Goal: Complete application form

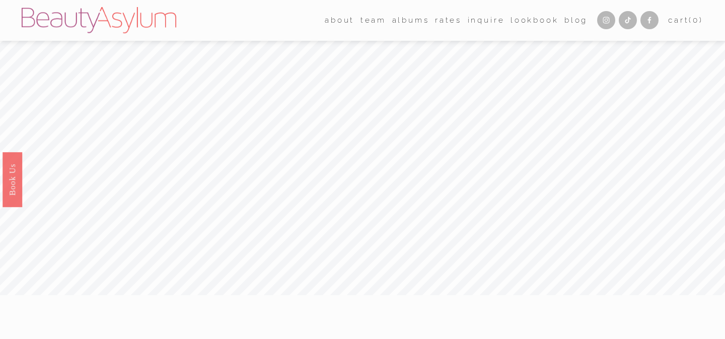
click at [367, 19] on span "team" at bounding box center [374, 21] width 26 height 14
click at [0, 0] on link "Charlotte" at bounding box center [0, 0] width 0 height 0
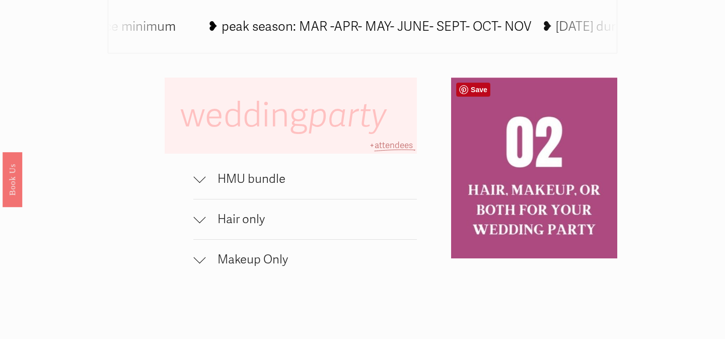
scroll to position [626, 0]
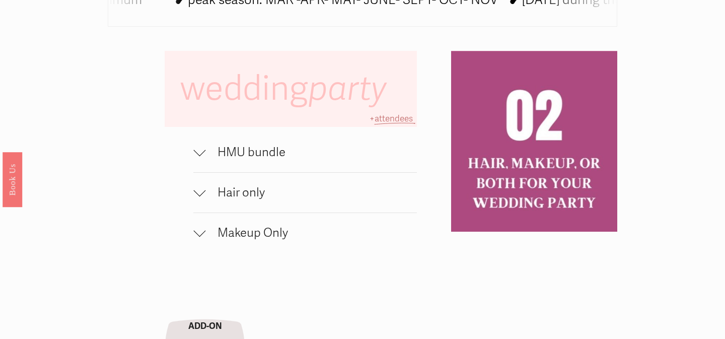
click at [267, 158] on span "HMU bundle" at bounding box center [312, 152] width 212 height 15
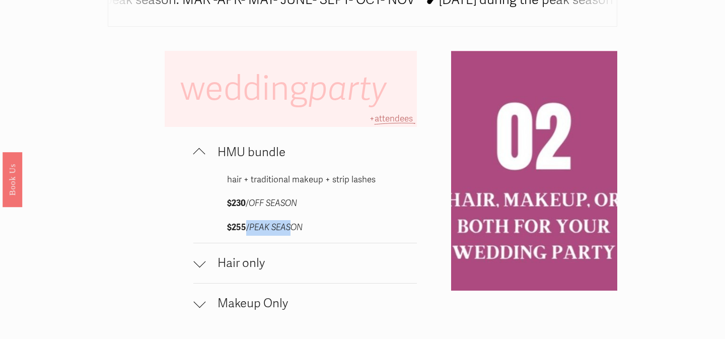
drag, startPoint x: 244, startPoint y: 221, endPoint x: 293, endPoint y: 227, distance: 49.7
click at [293, 227] on p "$255 / PEAK SEASON" at bounding box center [305, 228] width 157 height 16
click at [293, 227] on em "PEAK SEASON" at bounding box center [275, 227] width 53 height 11
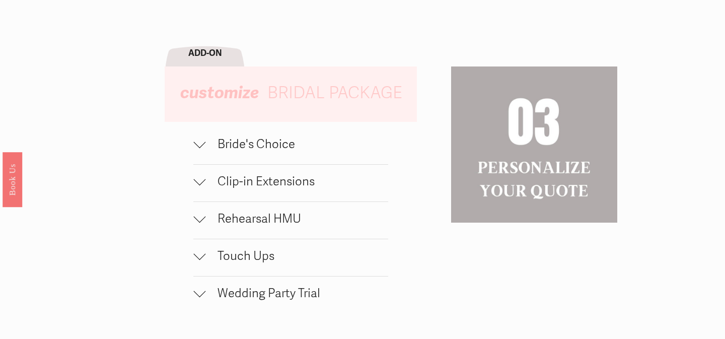
scroll to position [972, 0]
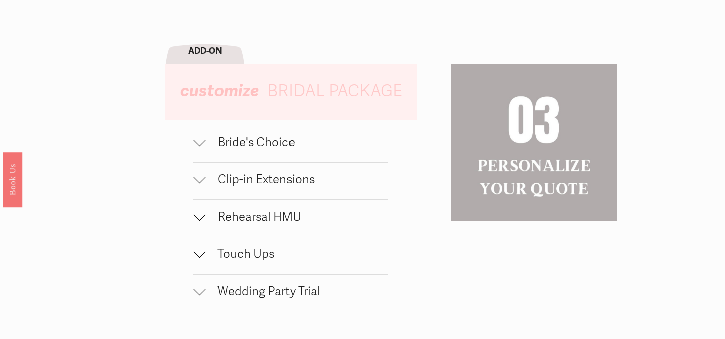
click at [263, 142] on span "Bride's Choice" at bounding box center [297, 142] width 183 height 15
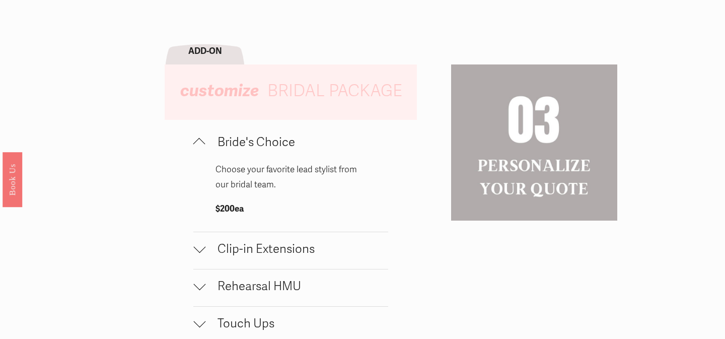
click at [264, 143] on span "Bride's Choice" at bounding box center [297, 142] width 183 height 15
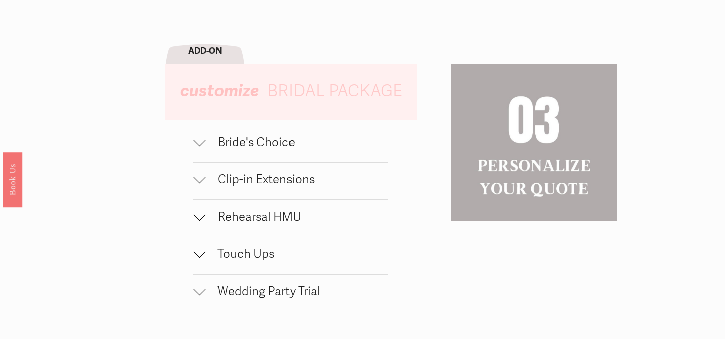
click at [264, 143] on span "Bride's Choice" at bounding box center [297, 142] width 183 height 15
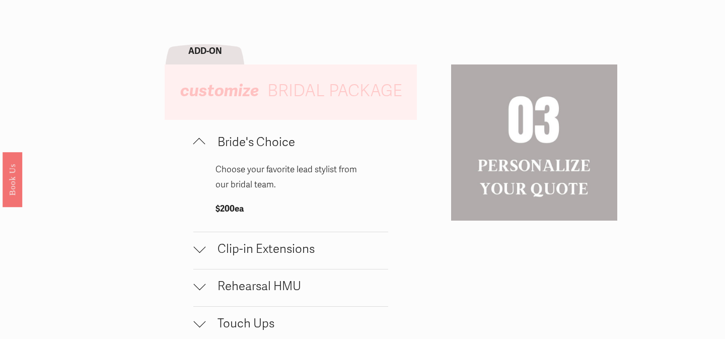
click at [264, 143] on span "Bride's Choice" at bounding box center [297, 142] width 183 height 15
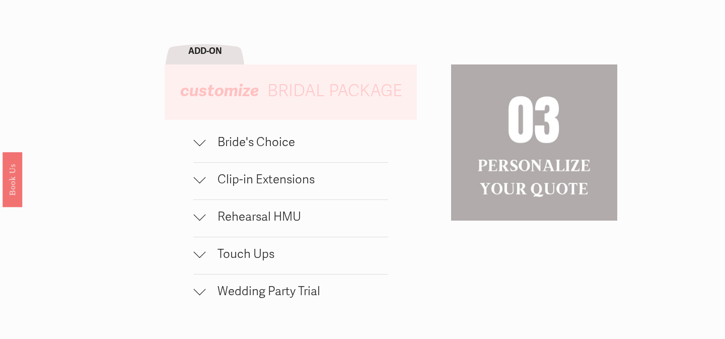
click at [266, 180] on span "Clip-in Extensions" at bounding box center [297, 179] width 183 height 15
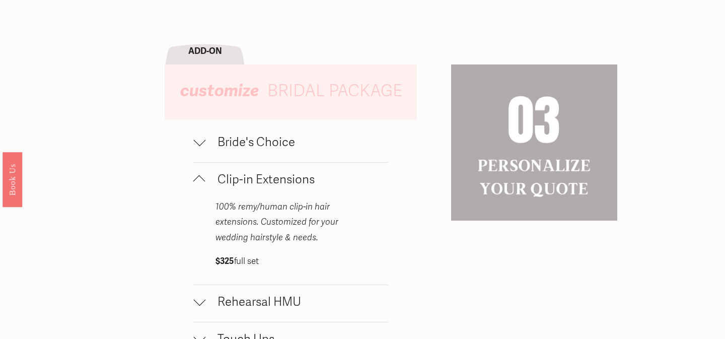
click at [266, 181] on span "Clip-in Extensions" at bounding box center [297, 179] width 183 height 15
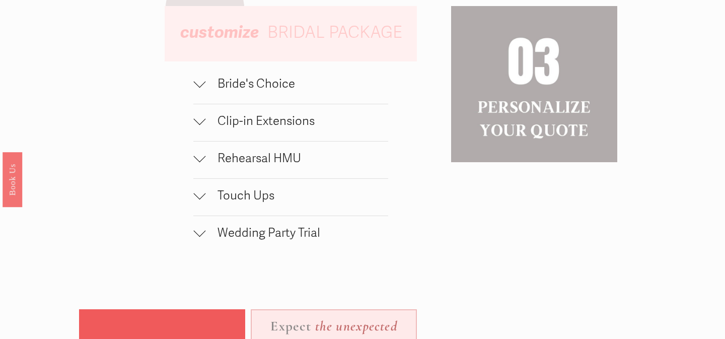
scroll to position [1032, 0]
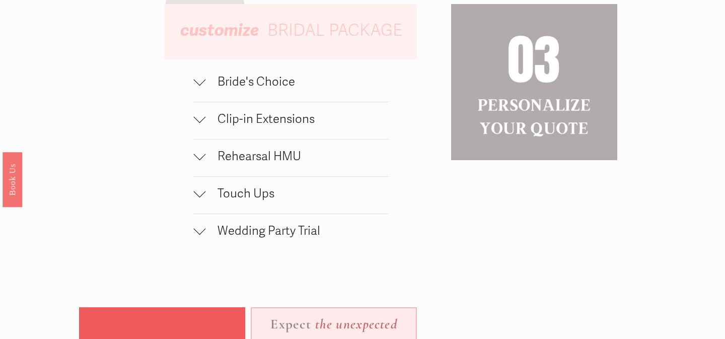
click at [262, 162] on span "Rehearsal HMU" at bounding box center [297, 156] width 183 height 15
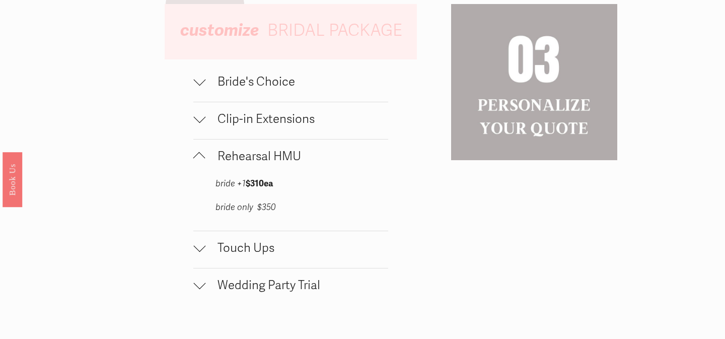
click at [262, 162] on span "Rehearsal HMU" at bounding box center [297, 156] width 183 height 15
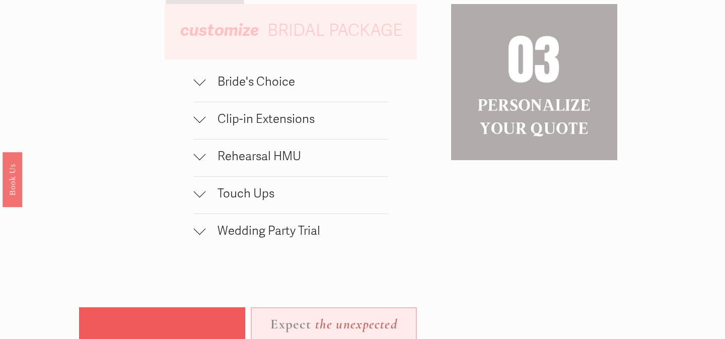
click at [260, 162] on span "Rehearsal HMU" at bounding box center [297, 156] width 183 height 15
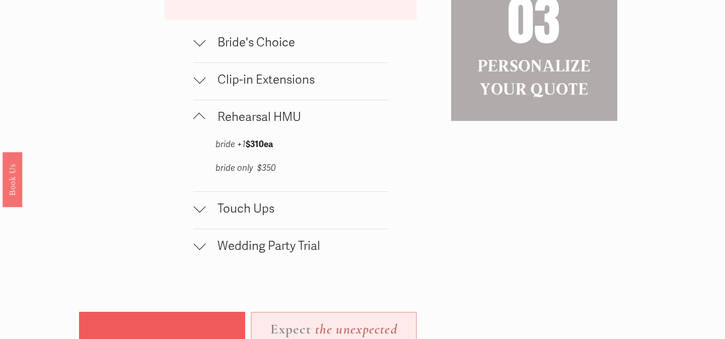
scroll to position [1106, 0]
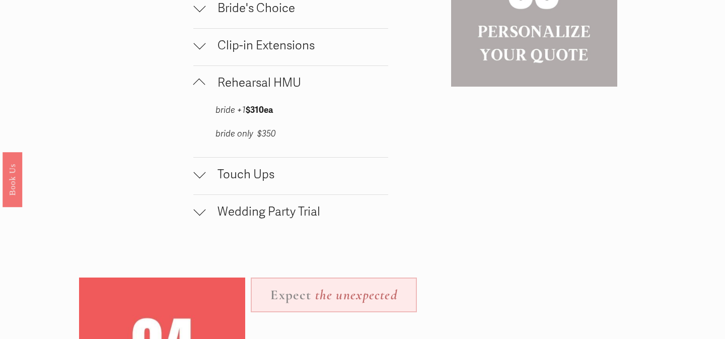
click at [249, 176] on span "Touch Ups" at bounding box center [297, 174] width 183 height 15
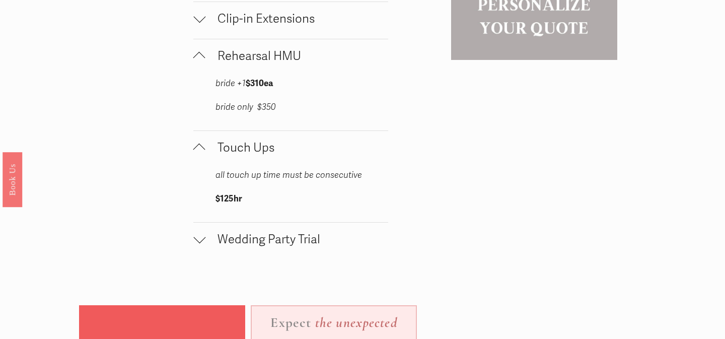
scroll to position [1135, 0]
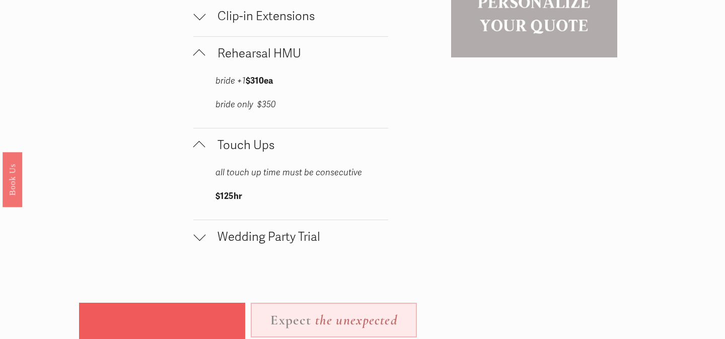
click at [304, 238] on span "Wedding Party Trial" at bounding box center [297, 237] width 183 height 15
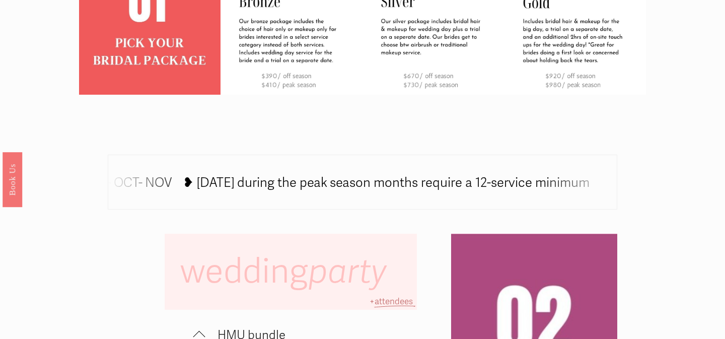
scroll to position [446, 0]
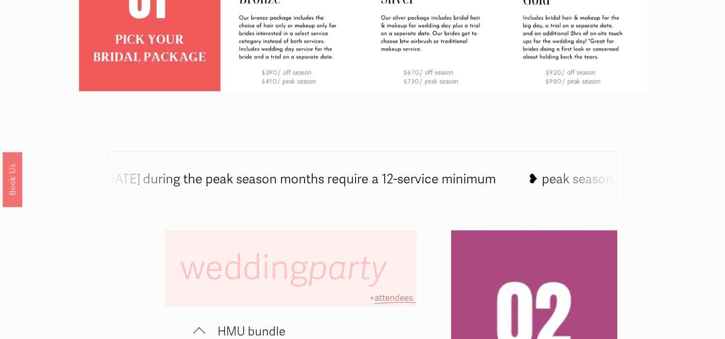
click at [450, 180] on icon at bounding box center [385, 180] width 1108 height 0
click at [560, 189] on div "❥ Saturday's during the peak season months require a 12-service minimum ❥ peak …" at bounding box center [363, 178] width 510 height 55
click at [390, 303] on p "+ attendees" at bounding box center [392, 299] width 52 height 16
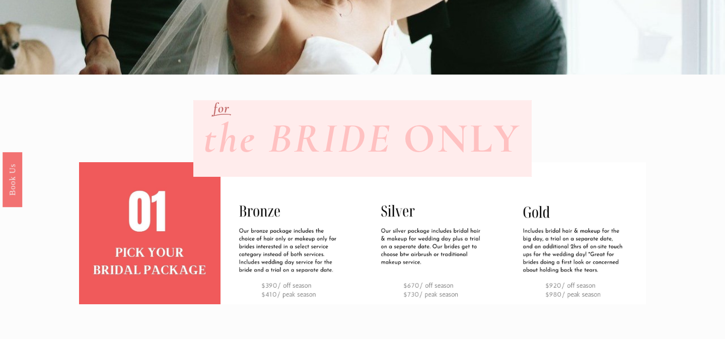
scroll to position [0, 0]
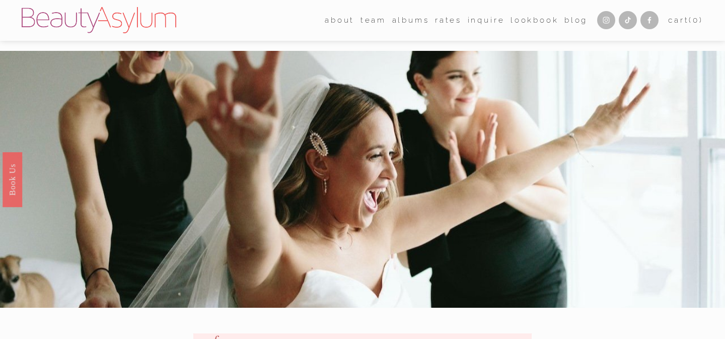
click at [482, 21] on link "Inquire" at bounding box center [486, 21] width 37 height 16
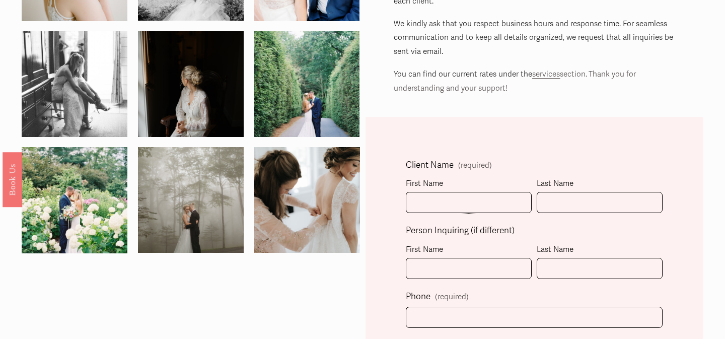
scroll to position [159, 0]
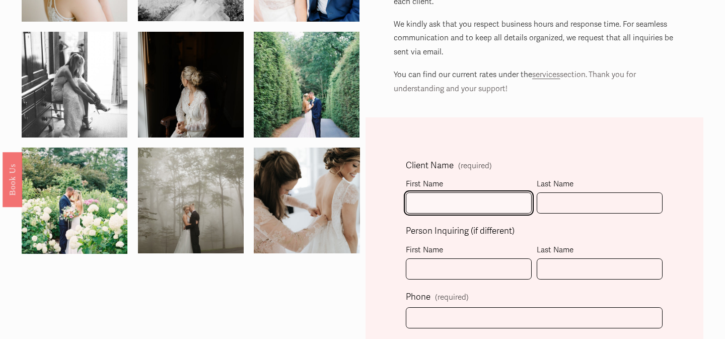
click at [451, 203] on input "First Name" at bounding box center [469, 203] width 126 height 22
type input "carla"
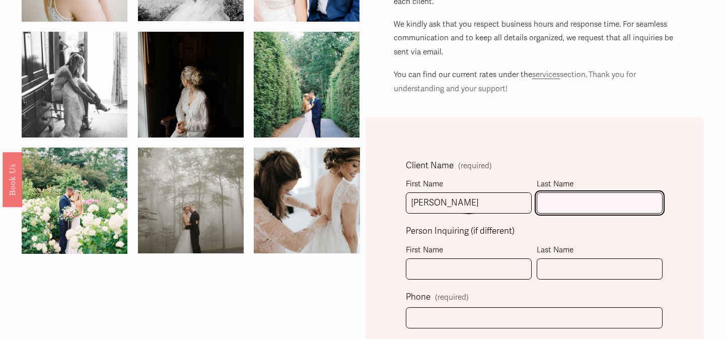
type input "acosta"
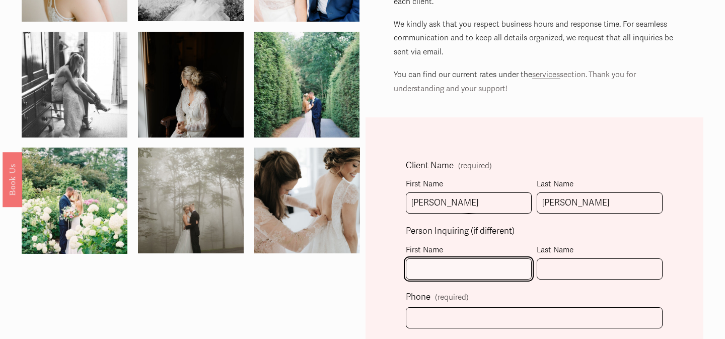
type input "carla"
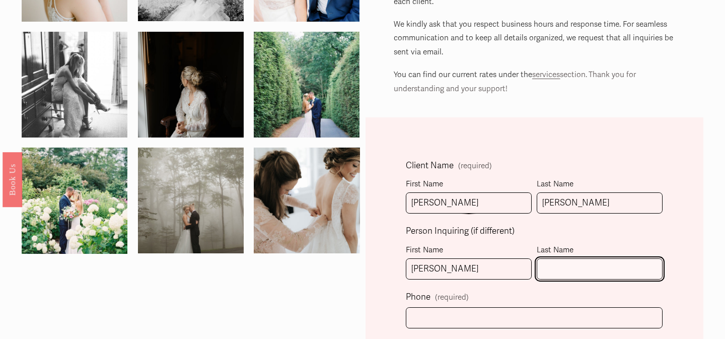
type input "acosta"
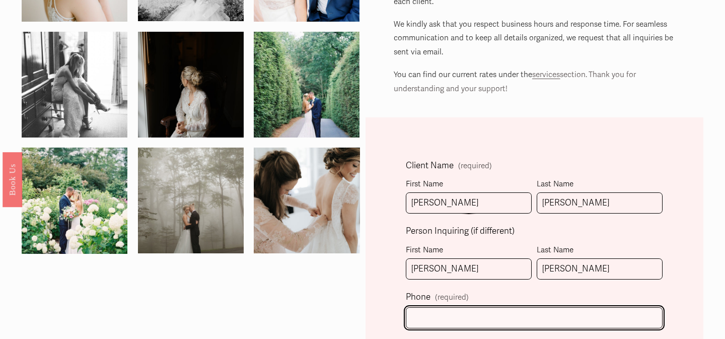
type input "(479) 774-3747"
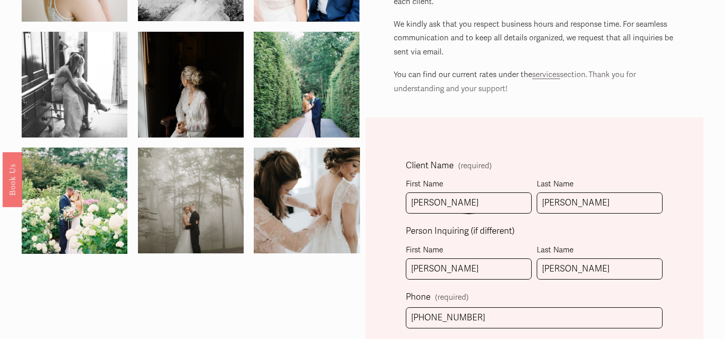
type input "cacosta1909@gmail.com"
select select "Charlotte, NC"
type input "(479) 774-3747"
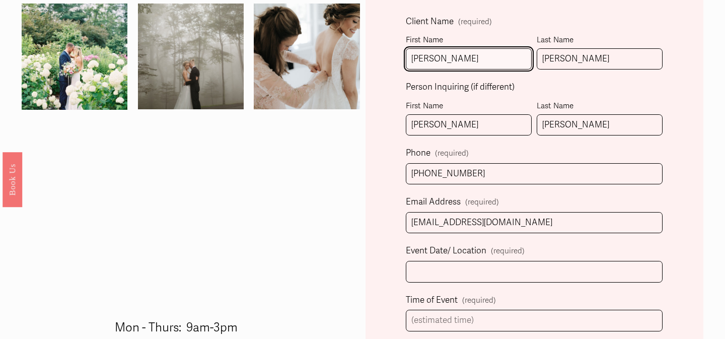
scroll to position [301, 0]
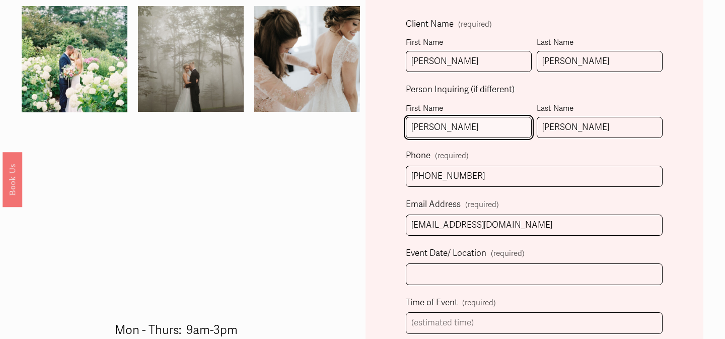
click at [477, 132] on input "carla" at bounding box center [469, 128] width 126 height 22
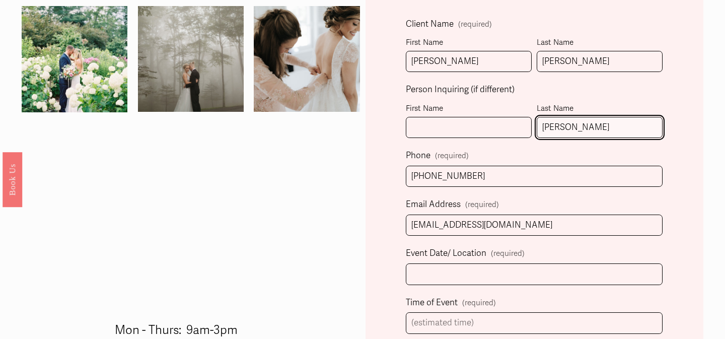
click at [575, 131] on input "acosta" at bounding box center [600, 128] width 126 height 22
click at [575, 130] on input "acosta" at bounding box center [600, 128] width 126 height 22
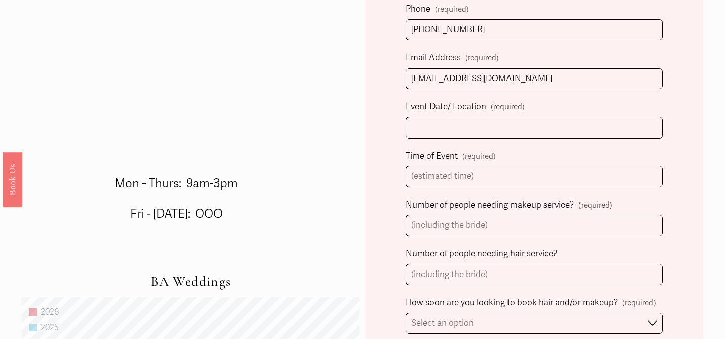
scroll to position [450, 0]
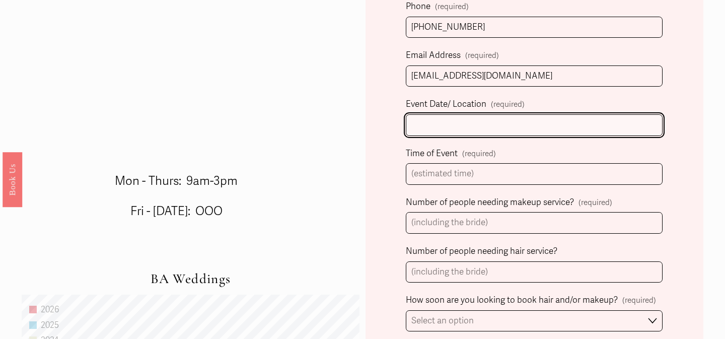
click at [473, 127] on input "Event Date/ Location (required)" at bounding box center [534, 125] width 257 height 22
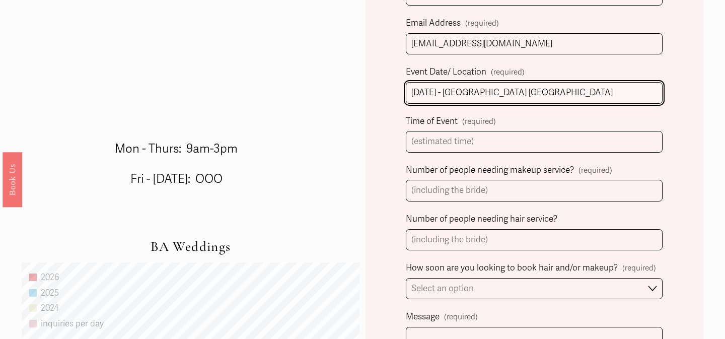
scroll to position [483, 0]
type input "4/25/26 - Mint Museum Uptown"
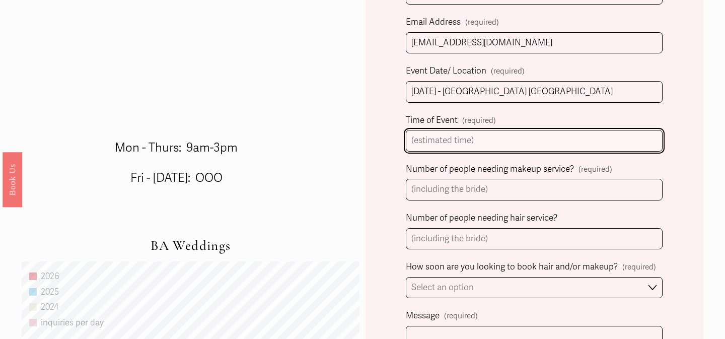
click at [449, 145] on input "Time of Event (required)" at bounding box center [534, 141] width 257 height 22
type input "5:30 ceremony"
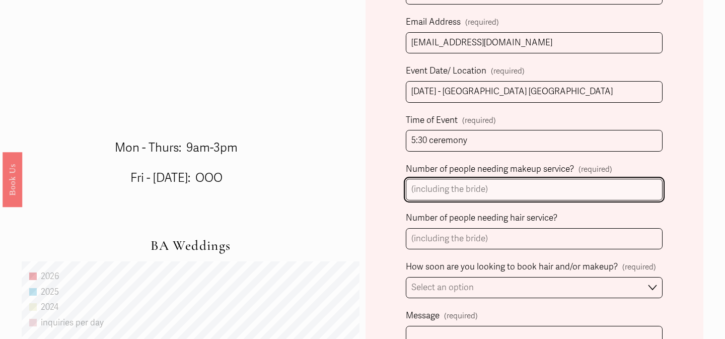
click at [466, 184] on input "Number of people needing makeup service? (required)" at bounding box center [534, 190] width 257 height 22
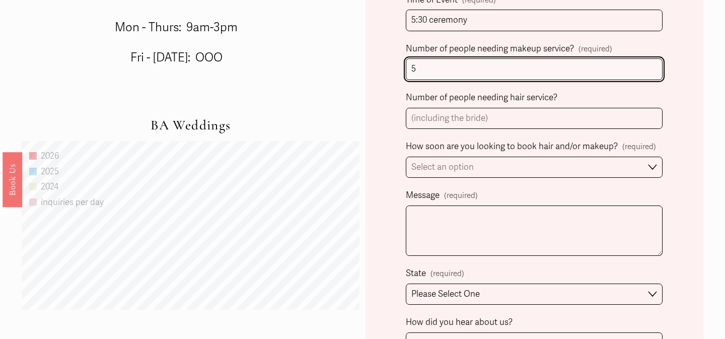
scroll to position [606, 0]
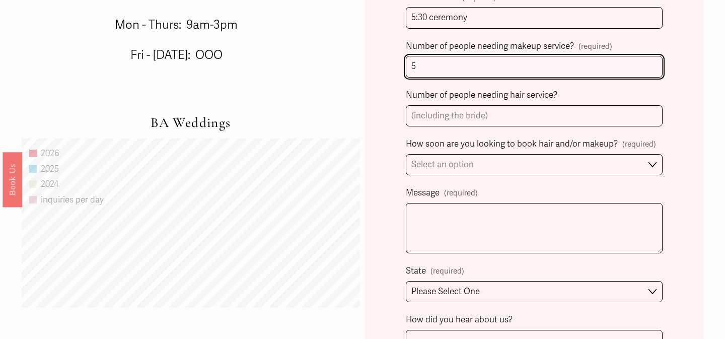
type input "5"
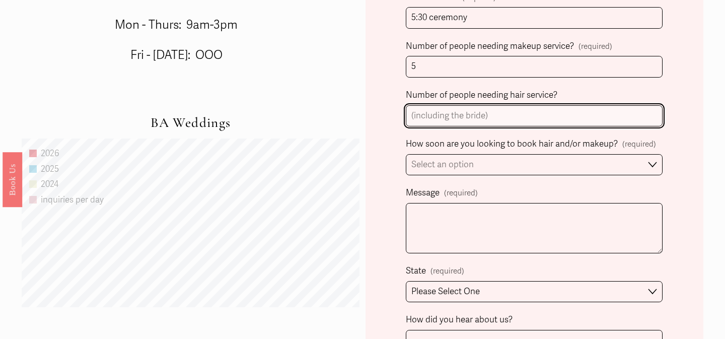
click at [512, 119] on input "Number of people needing hair service?" at bounding box center [534, 116] width 257 height 22
type input "5"
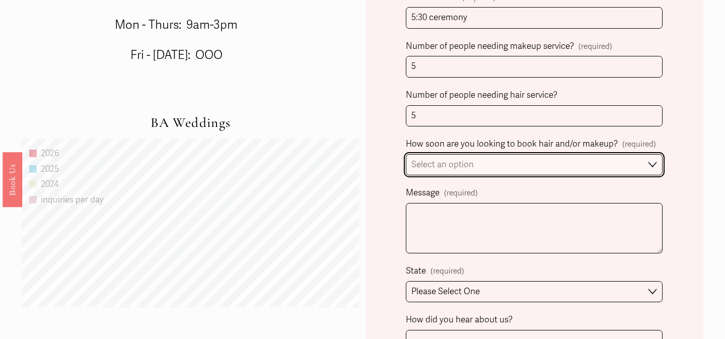
click at [493, 162] on select "Select an option Immediately 1-2 weeks I'm looking for information & not ready …" at bounding box center [534, 165] width 257 height 22
select select "1-2 weeks"
click at [406, 154] on select "Select an option Immediately 1-2 weeks I'm looking for information & not ready …" at bounding box center [534, 165] width 257 height 22
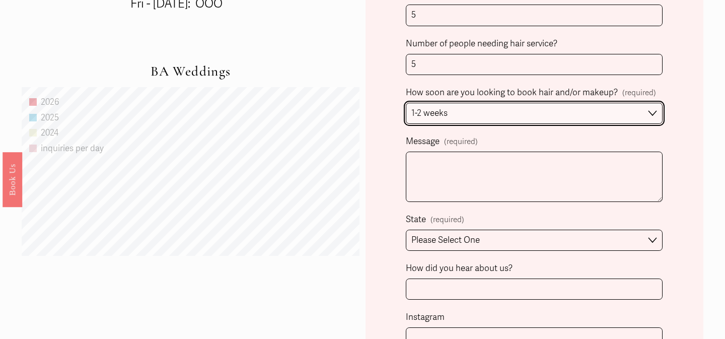
scroll to position [658, 0]
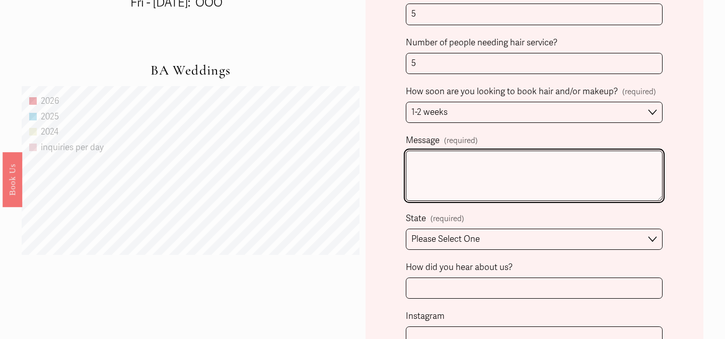
click at [464, 179] on textarea "Message (required)" at bounding box center [534, 176] width 257 height 50
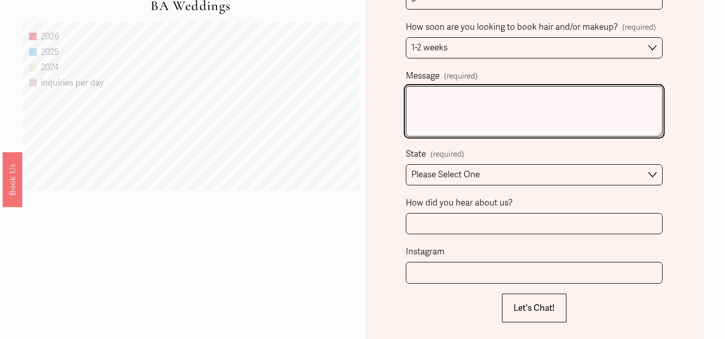
scroll to position [731, 0]
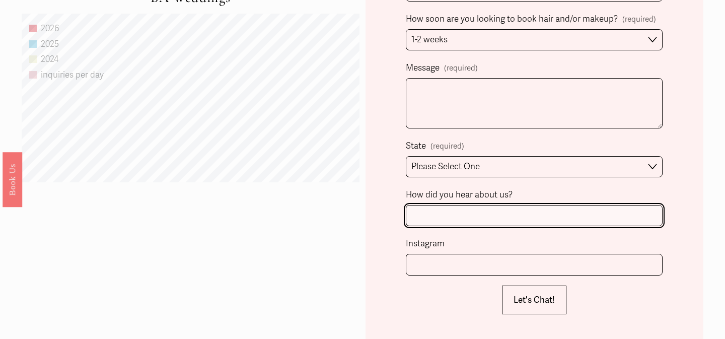
click at [452, 214] on input "How did you hear about us?" at bounding box center [534, 216] width 257 height 22
type input "Magnificent Moment Weddings - Brittni Miller"
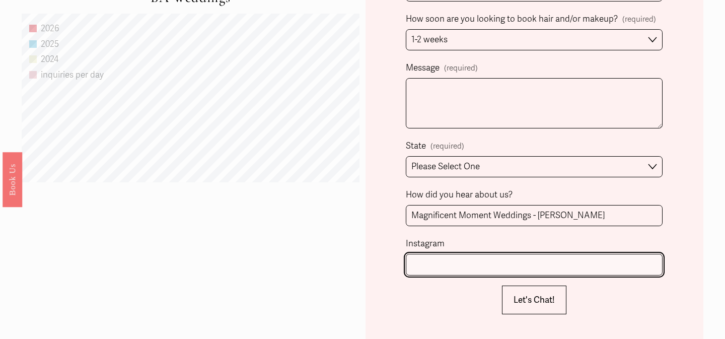
click at [430, 263] on input "Instagram" at bounding box center [534, 265] width 257 height 22
type input "@carlagabb"
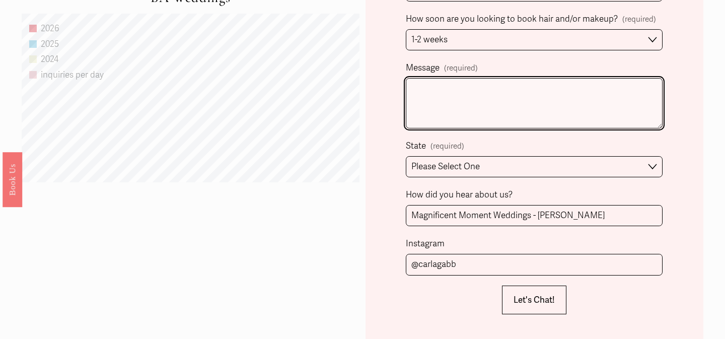
click at [480, 106] on textarea "Message (required)" at bounding box center [534, 103] width 257 height 50
paste textarea "I’d describe my style as minimalist and natural—I definitely don’t want anythin…"
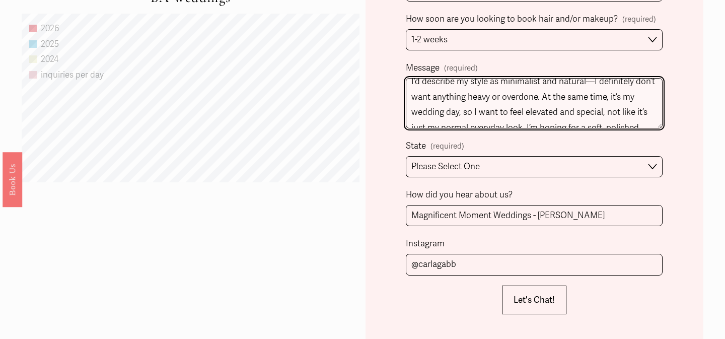
scroll to position [0, 0]
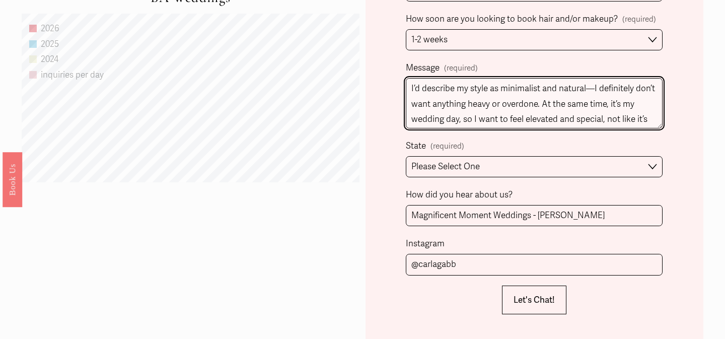
click at [612, 89] on textarea "I’d describe my style as minimalist and natural—I definitely don’t want anythin…" at bounding box center [534, 103] width 257 height 50
click at [446, 101] on textarea "I’d describe my style as minimalist and natural—I don’t want anything heavy or …" at bounding box center [534, 103] width 257 height 50
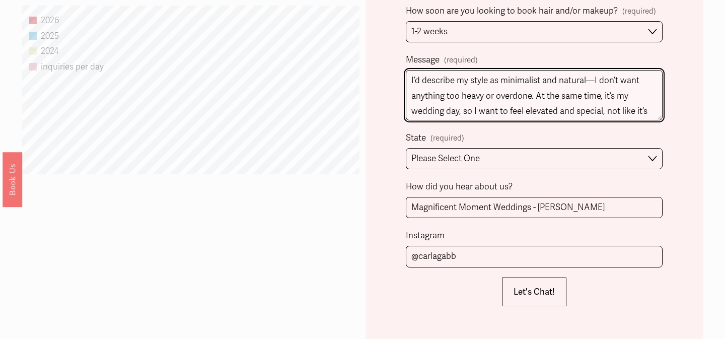
scroll to position [739, 0]
click at [469, 97] on textarea "I’d describe my style as minimalist and natural—I don’t want anything too heavy…" at bounding box center [534, 95] width 257 height 50
click at [463, 96] on textarea "I’d describe my style as minimalist and natural—I don’t want anything too or ov…" at bounding box center [534, 95] width 257 height 50
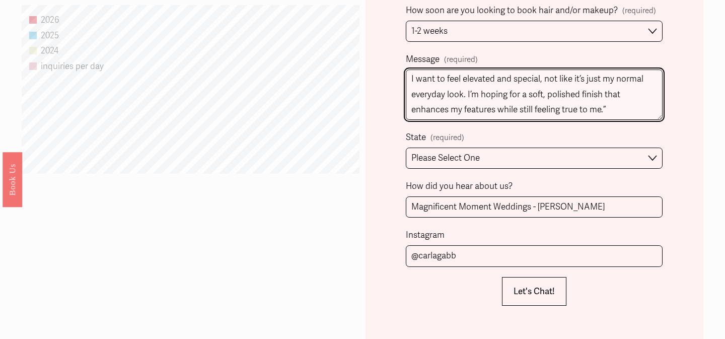
scroll to position [33, 0]
drag, startPoint x: 481, startPoint y: 92, endPoint x: 506, endPoint y: 95, distance: 25.3
click at [506, 95] on textarea "I’d describe my style as minimalist and natural—I don’t want anything too overd…" at bounding box center [534, 95] width 257 height 50
click at [521, 102] on textarea "I’d describe my style as minimalist and natural—I don’t want anything too overd…" at bounding box center [534, 95] width 257 height 50
drag, startPoint x: 513, startPoint y: 92, endPoint x: 620, endPoint y: 95, distance: 107.3
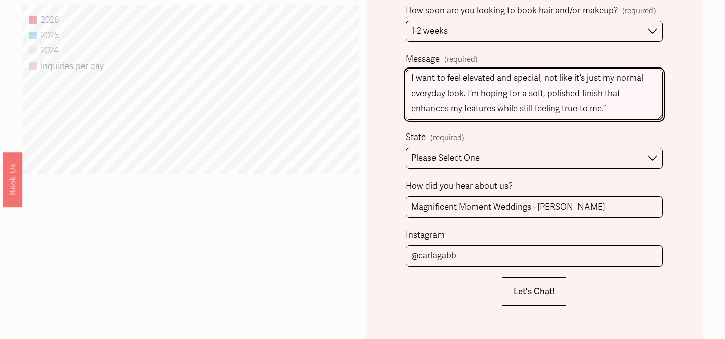
click at [620, 95] on textarea "I’d describe my style as minimalist and natural—I don’t want anything too overd…" at bounding box center [534, 95] width 257 height 50
click at [533, 105] on textarea "I’d describe my style as minimalist and natural—I don’t want anything too overd…" at bounding box center [534, 95] width 257 height 50
paste textarea "Ideally, I’d love to wear my hair down, but since I have naturally curly hair t…"
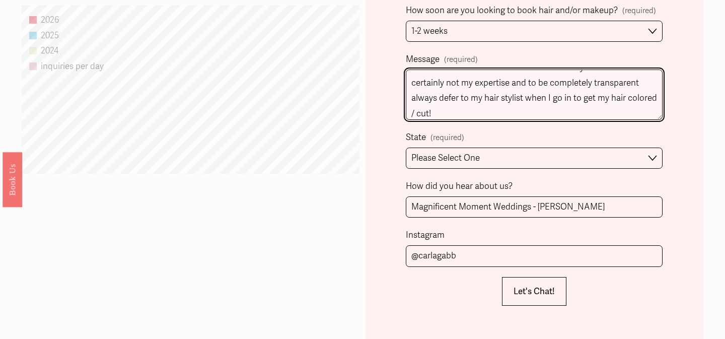
scroll to position [105, 0]
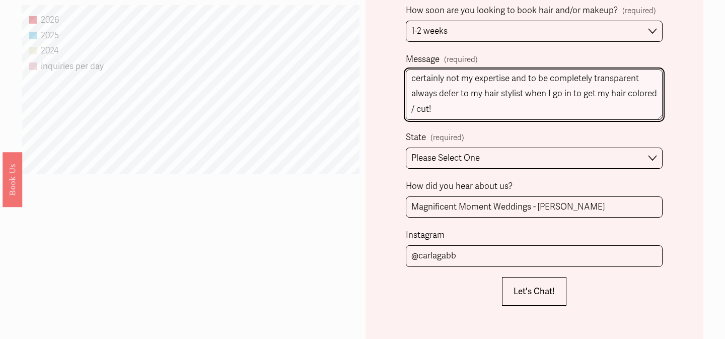
drag, startPoint x: 601, startPoint y: 82, endPoint x: 649, endPoint y: 155, distance: 87.3
paste textarea "I don’t have an exact vision for my hair and makeup, and to be transparent, I u…"
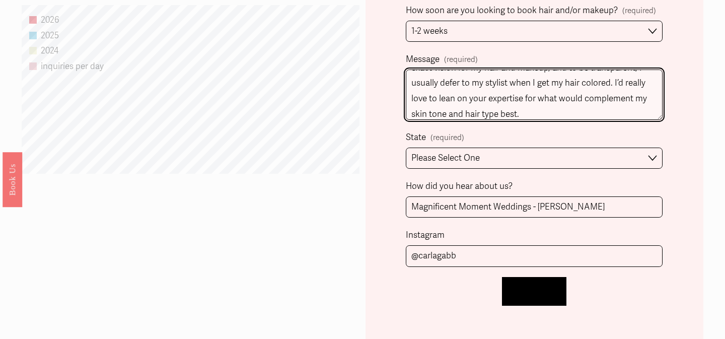
type textarea "I’d describe my style as minimalist and natural—I don’t want anything too overd…"
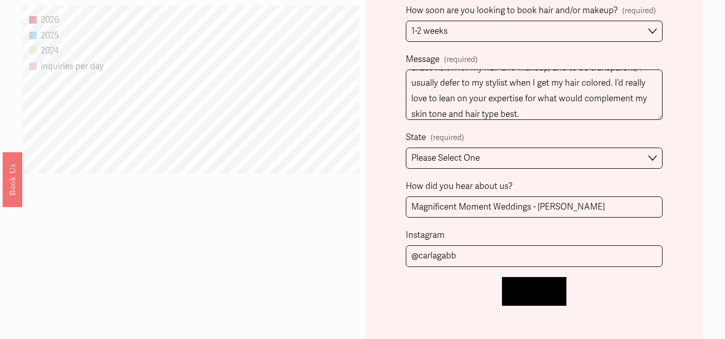
click at [543, 285] on button "Let's Chat! Let's Chat!" at bounding box center [534, 291] width 64 height 29
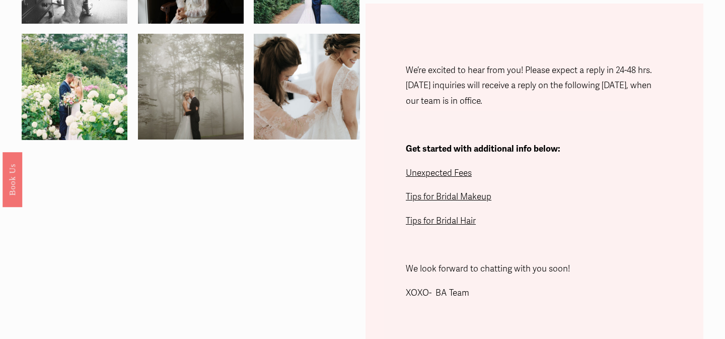
scroll to position [276, 0]
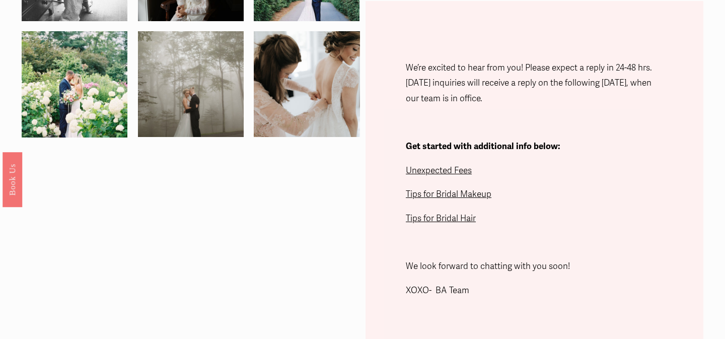
click at [445, 171] on span "Unexpected Fees" at bounding box center [439, 170] width 66 height 11
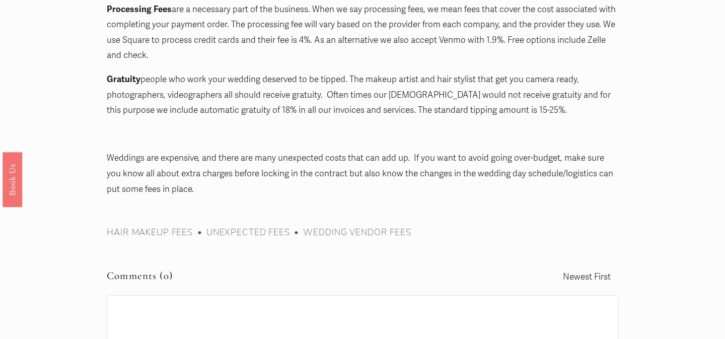
scroll to position [1653, 0]
